Goal: Information Seeking & Learning: Learn about a topic

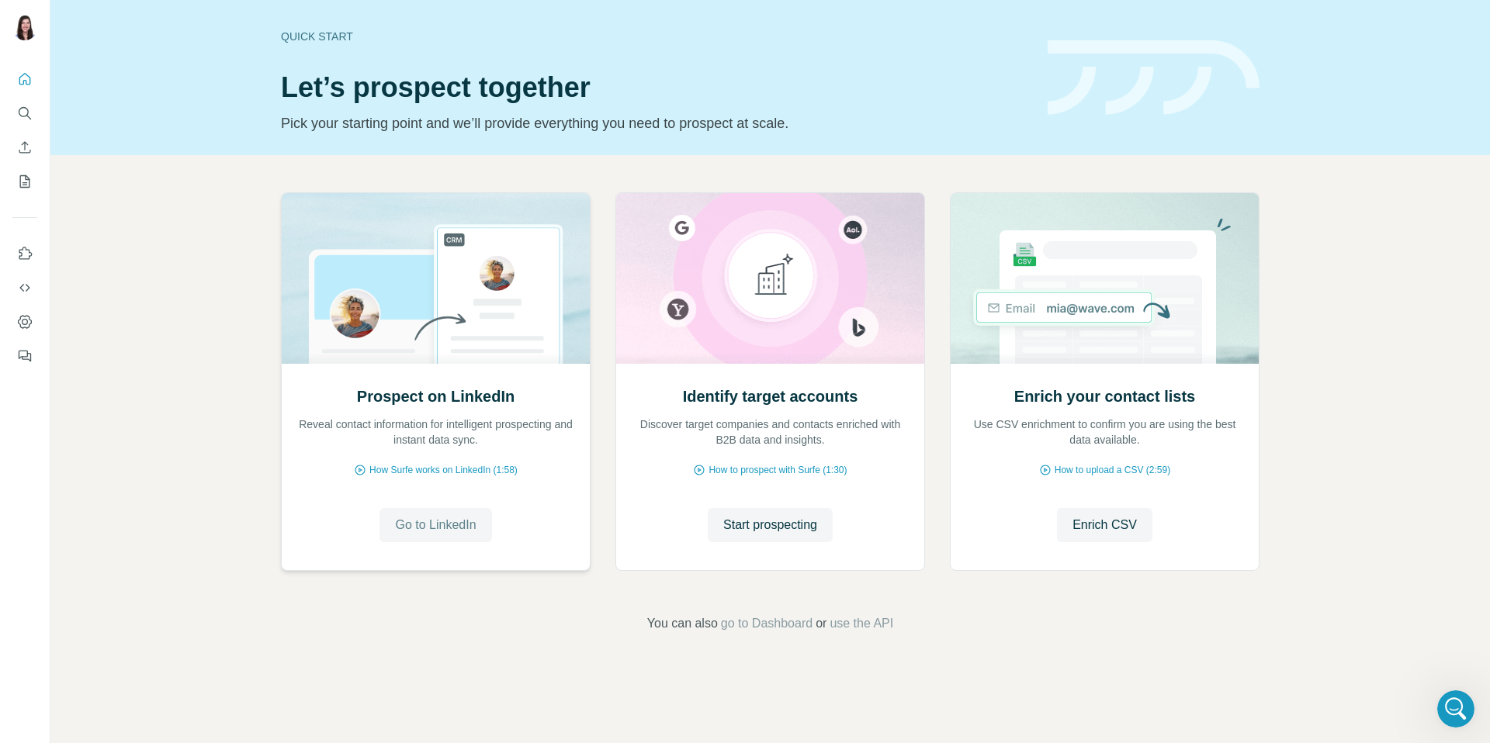
click at [469, 526] on span "Go to LinkedIn" at bounding box center [435, 525] width 81 height 19
click at [436, 472] on span "How Surfe works on LinkedIn (1:58)" at bounding box center [443, 470] width 148 height 14
click at [339, 33] on div "Quick start" at bounding box center [655, 37] width 748 height 16
click at [27, 244] on button "Use Surfe on LinkedIn" at bounding box center [24, 254] width 25 height 28
click at [31, 250] on icon "Use Surfe on LinkedIn" at bounding box center [25, 254] width 16 height 16
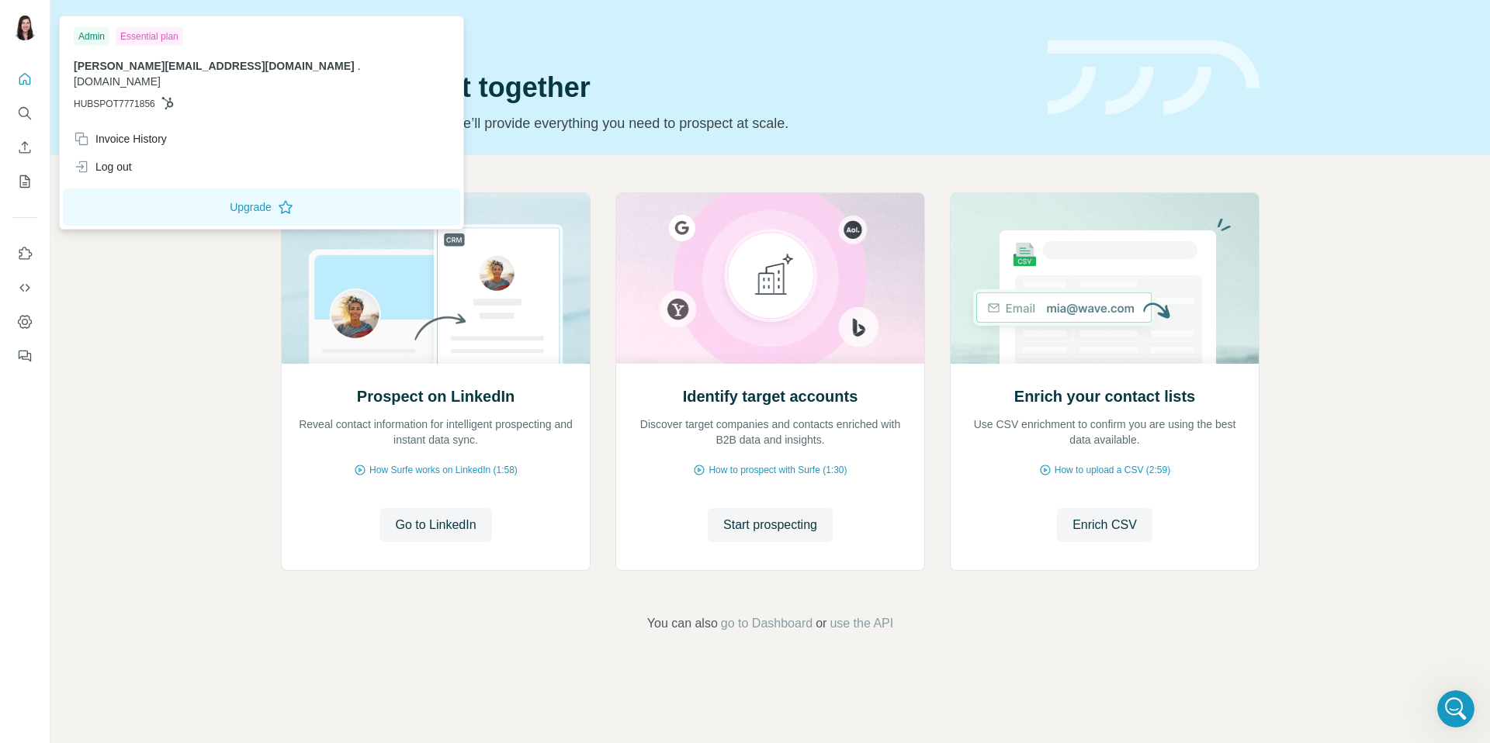
click at [36, 31] on img at bounding box center [24, 28] width 25 height 25
click at [23, 314] on icon "Dashboard" at bounding box center [25, 322] width 16 height 16
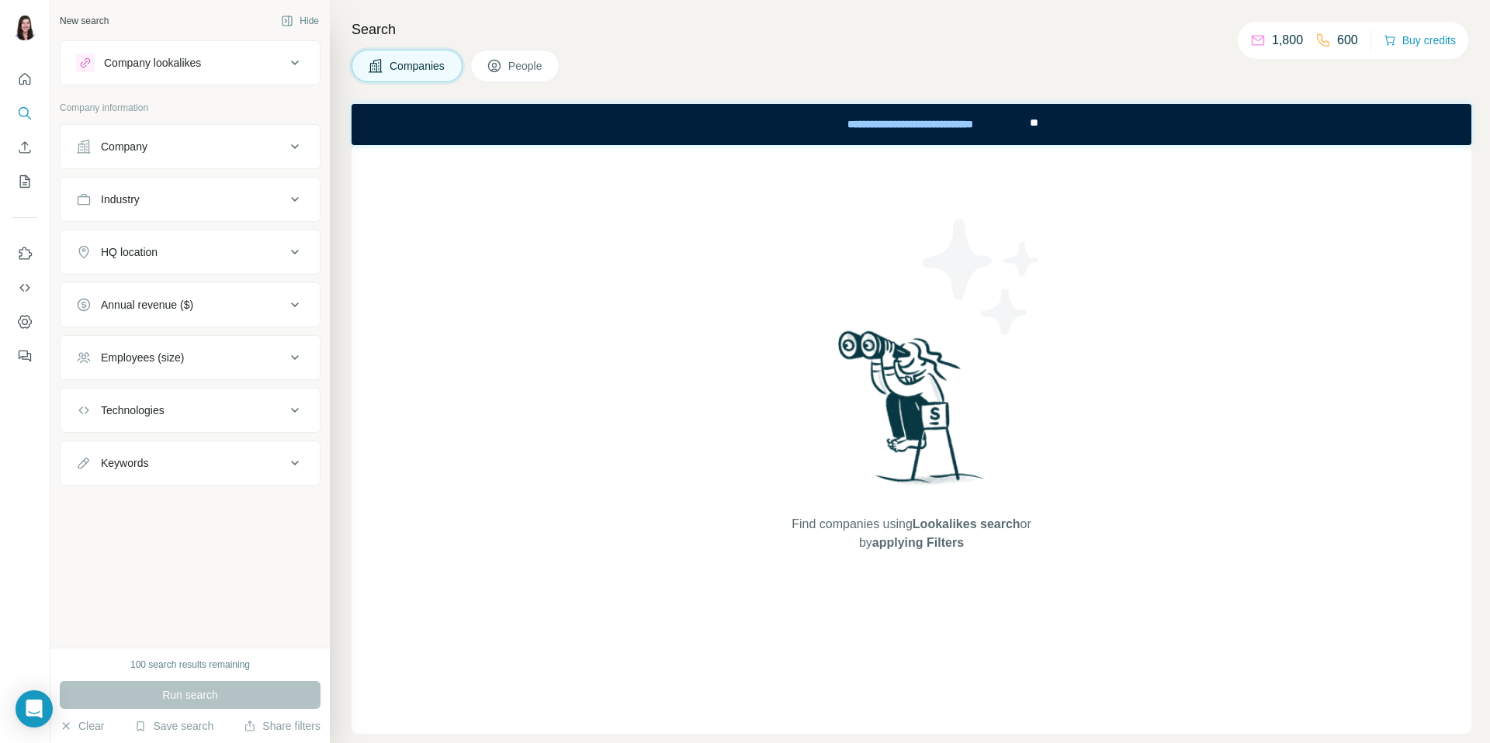
click at [26, 255] on icon "Use Surfe on LinkedIn" at bounding box center [25, 254] width 16 height 16
